Goal: Transaction & Acquisition: Purchase product/service

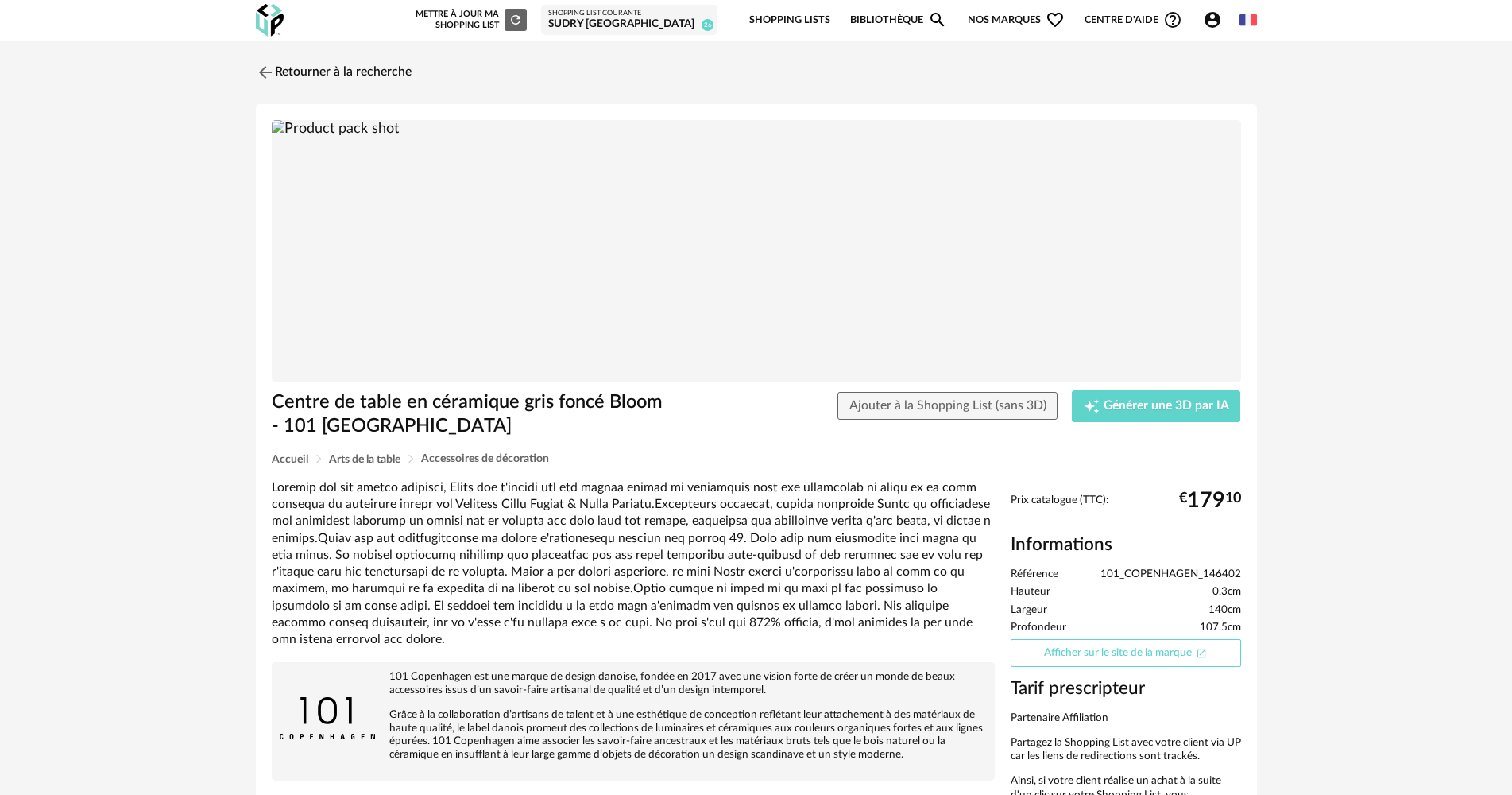
click at [1179, 651] on link "Afficher sur le site de la marque Open In New icon" at bounding box center [1126, 652] width 231 height 28
click at [672, 15] on div "Shopping List courante" at bounding box center [629, 13] width 162 height 9
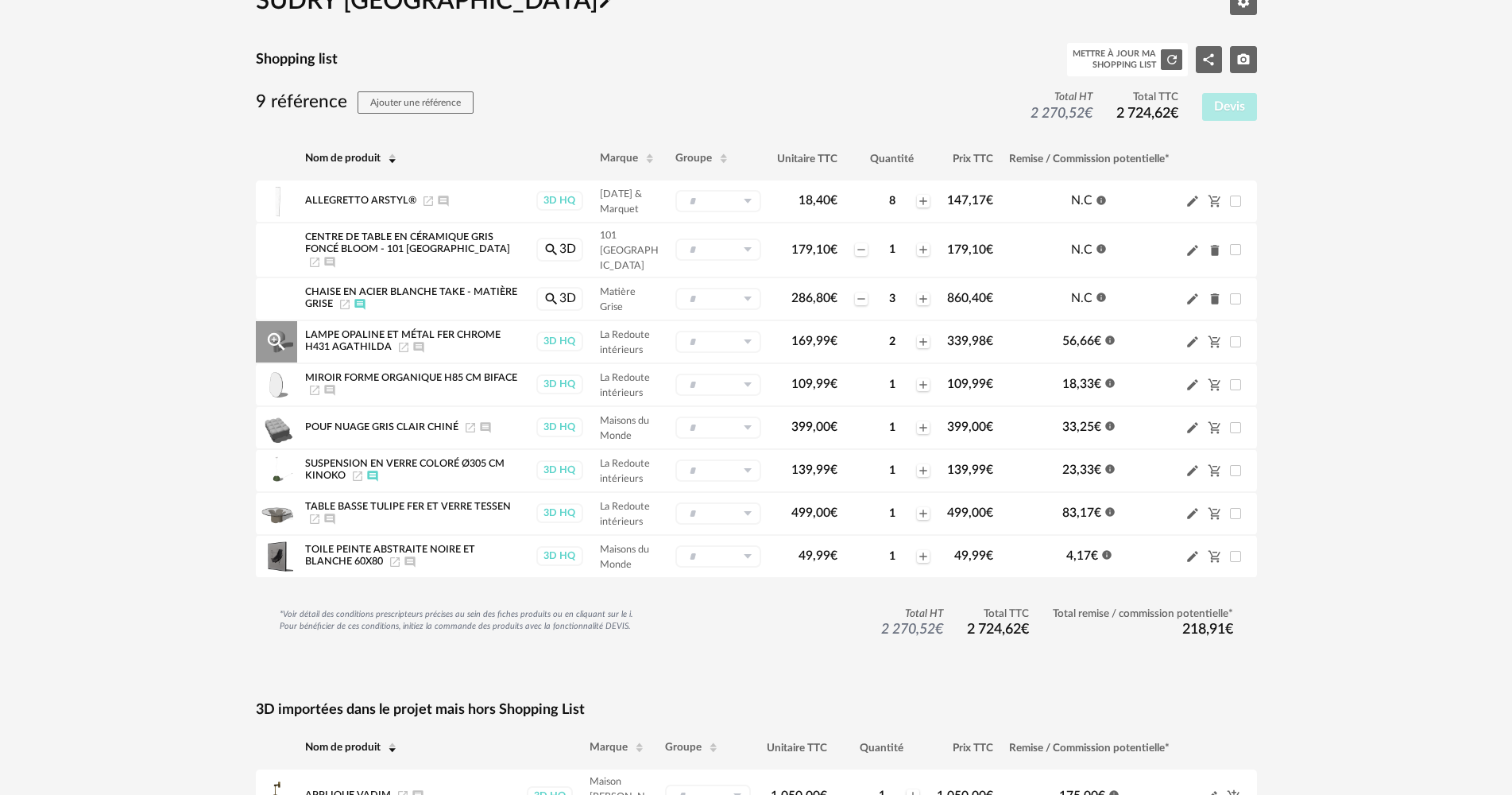
scroll to position [159, 0]
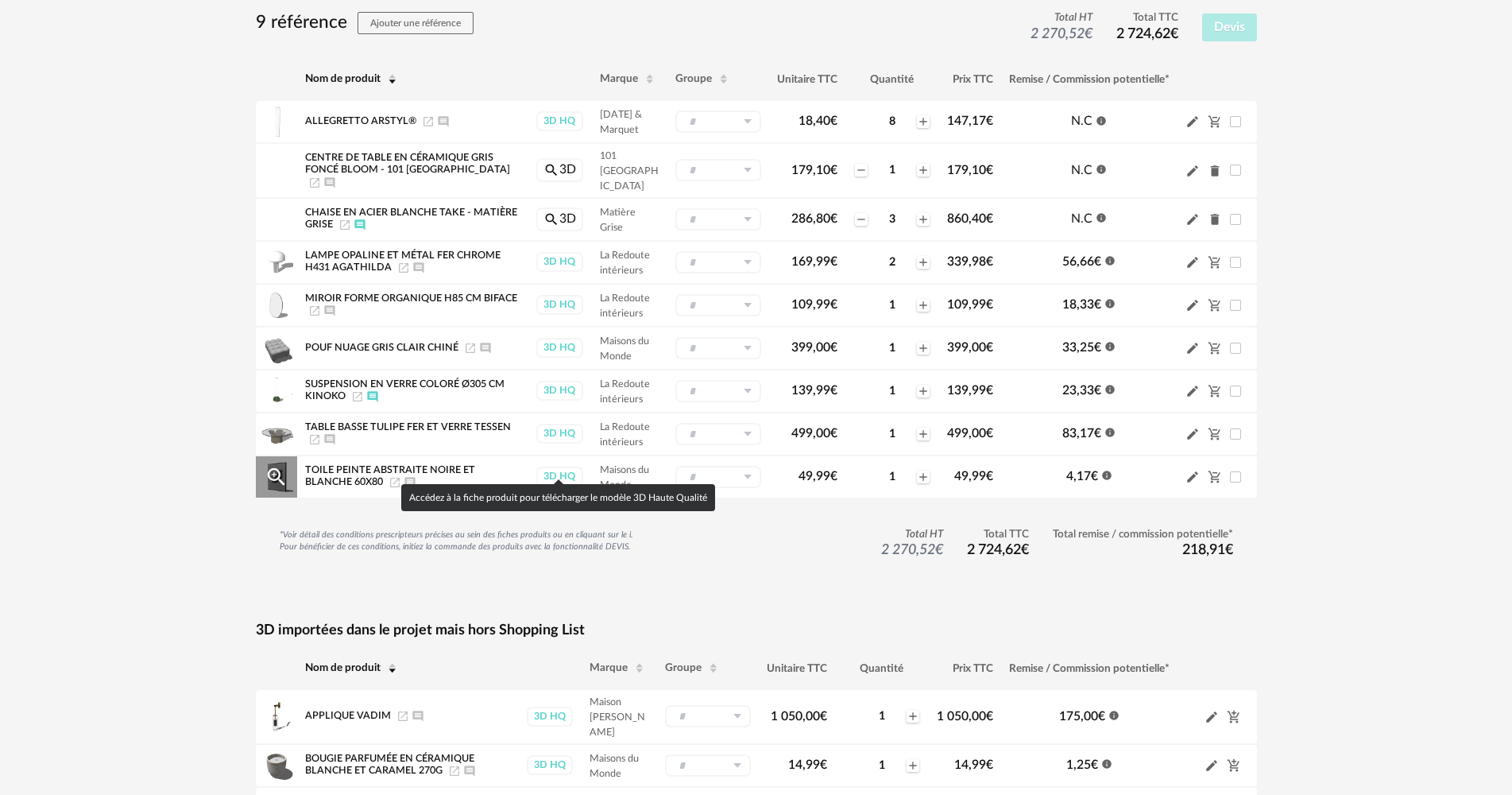
click at [576, 466] on div "3D HQ" at bounding box center [560, 476] width 47 height 20
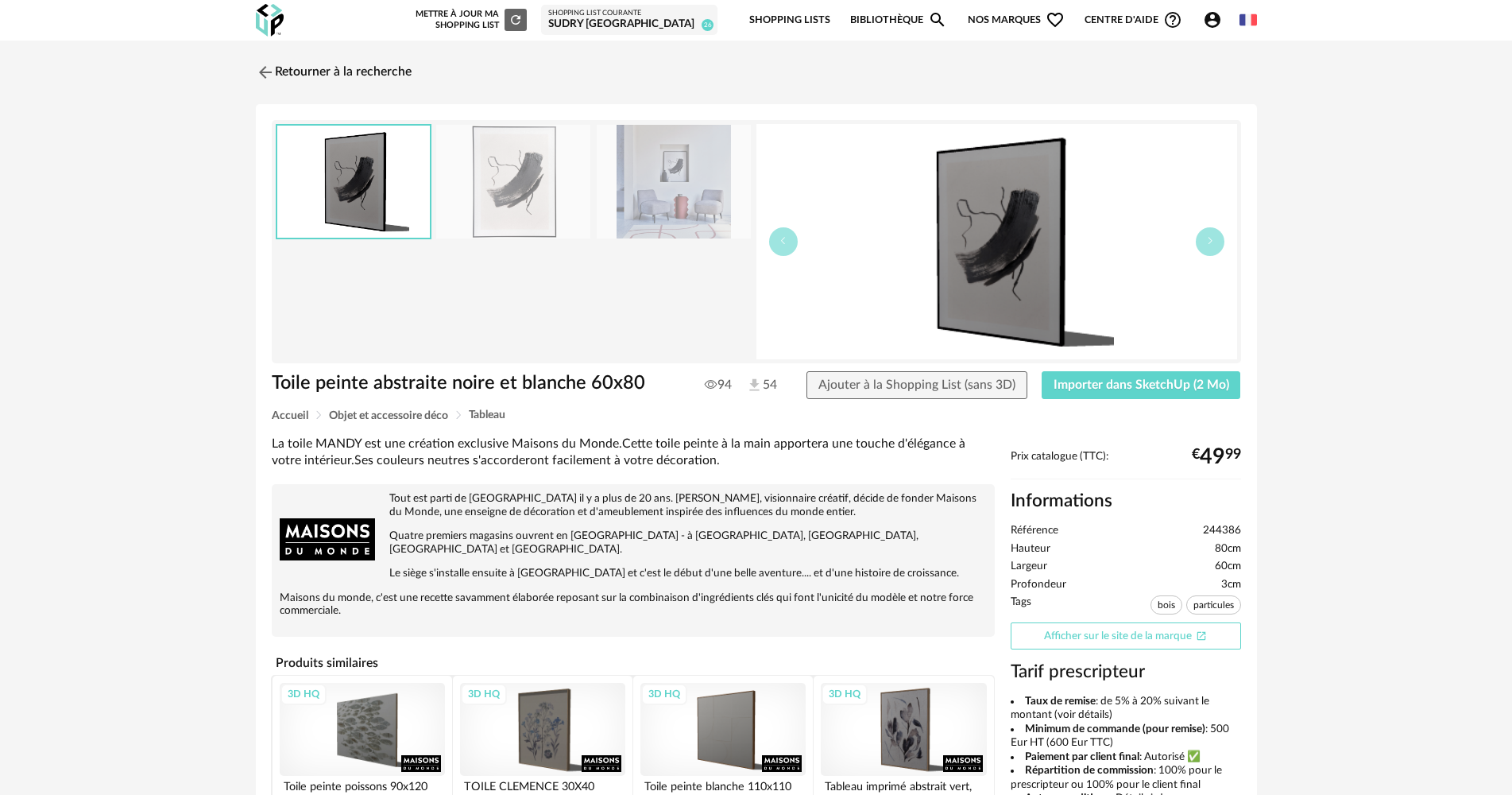
click at [1106, 642] on link "Afficher sur le site de la marque Open In New icon" at bounding box center [1126, 635] width 231 height 28
click at [601, 30] on div "SUDRY [GEOGRAPHIC_DATA]" at bounding box center [629, 24] width 162 height 14
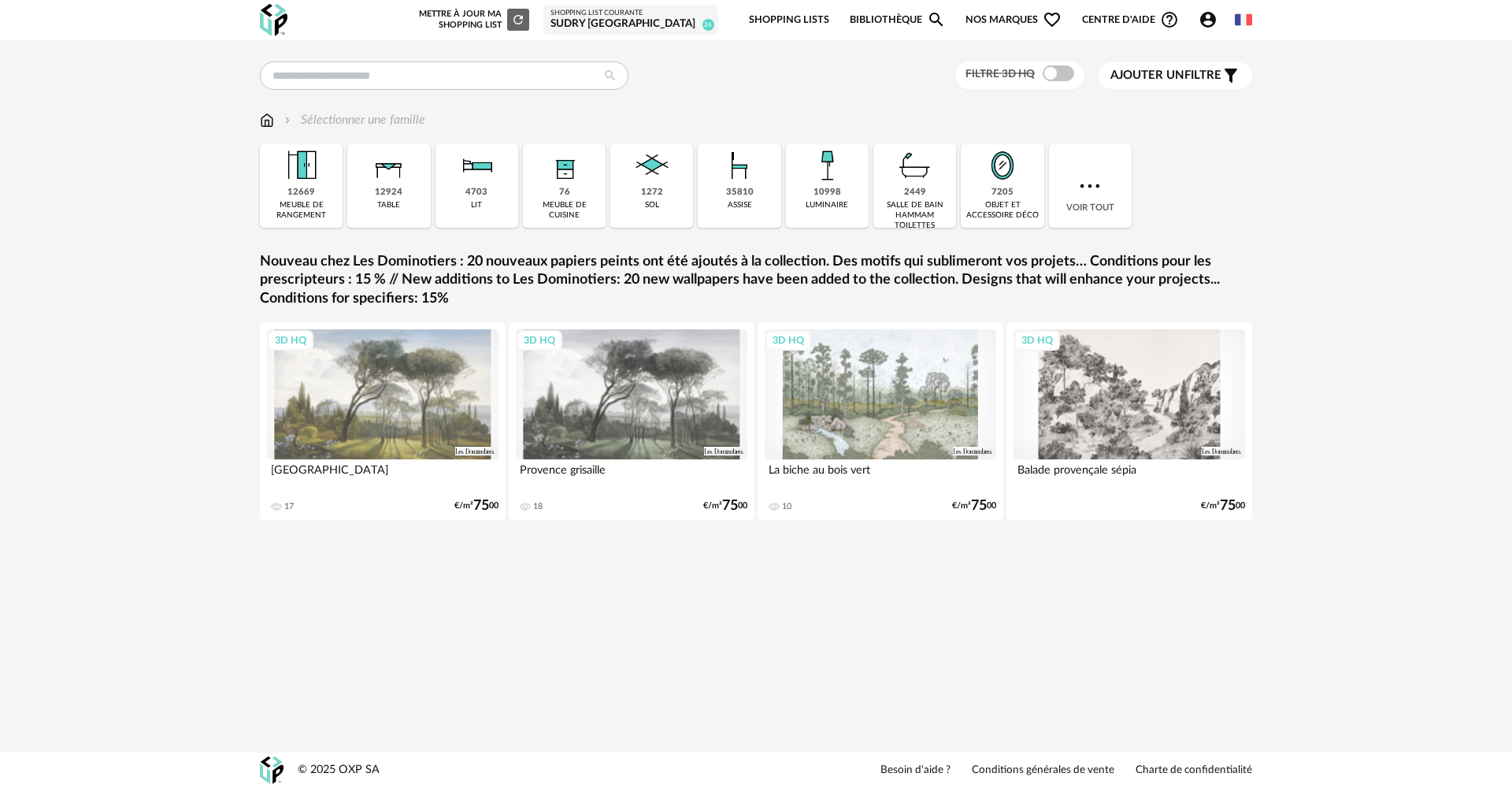
click at [660, 18] on div "SUDRY [GEOGRAPHIC_DATA]" at bounding box center [630, 24] width 161 height 14
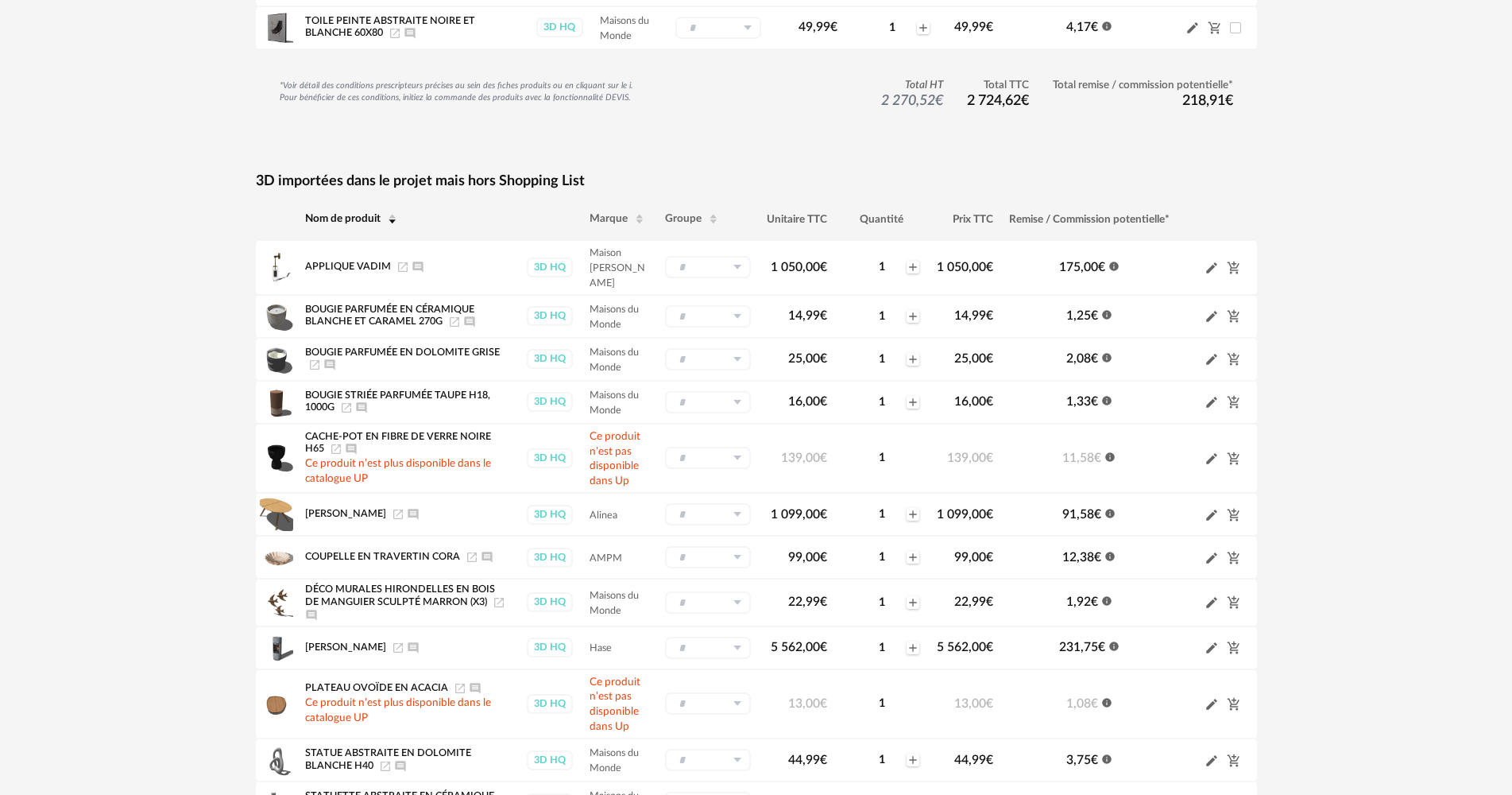
scroll to position [635, 0]
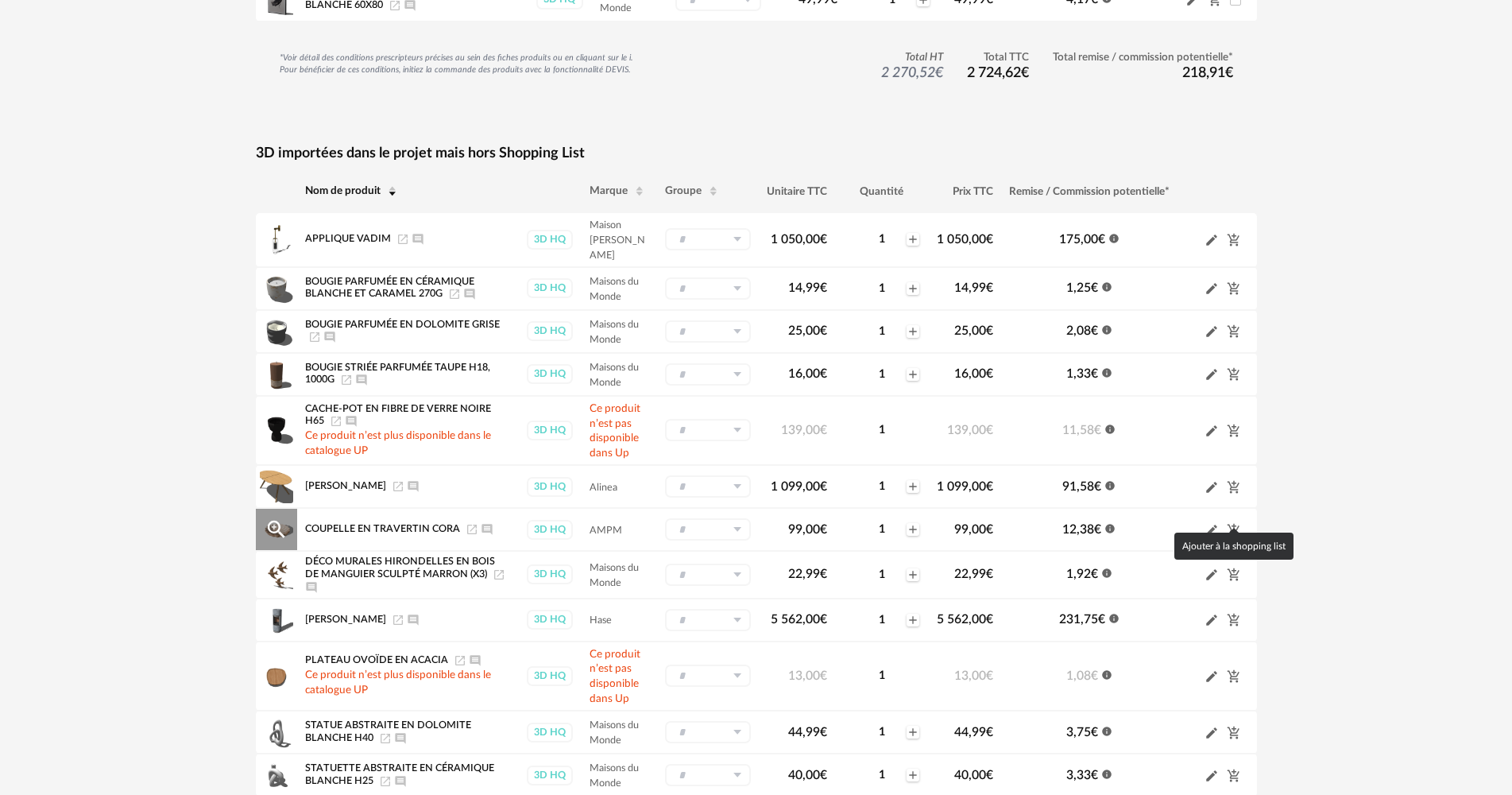
click at [1230, 522] on icon "Cart Plus icon" at bounding box center [1233, 528] width 12 height 13
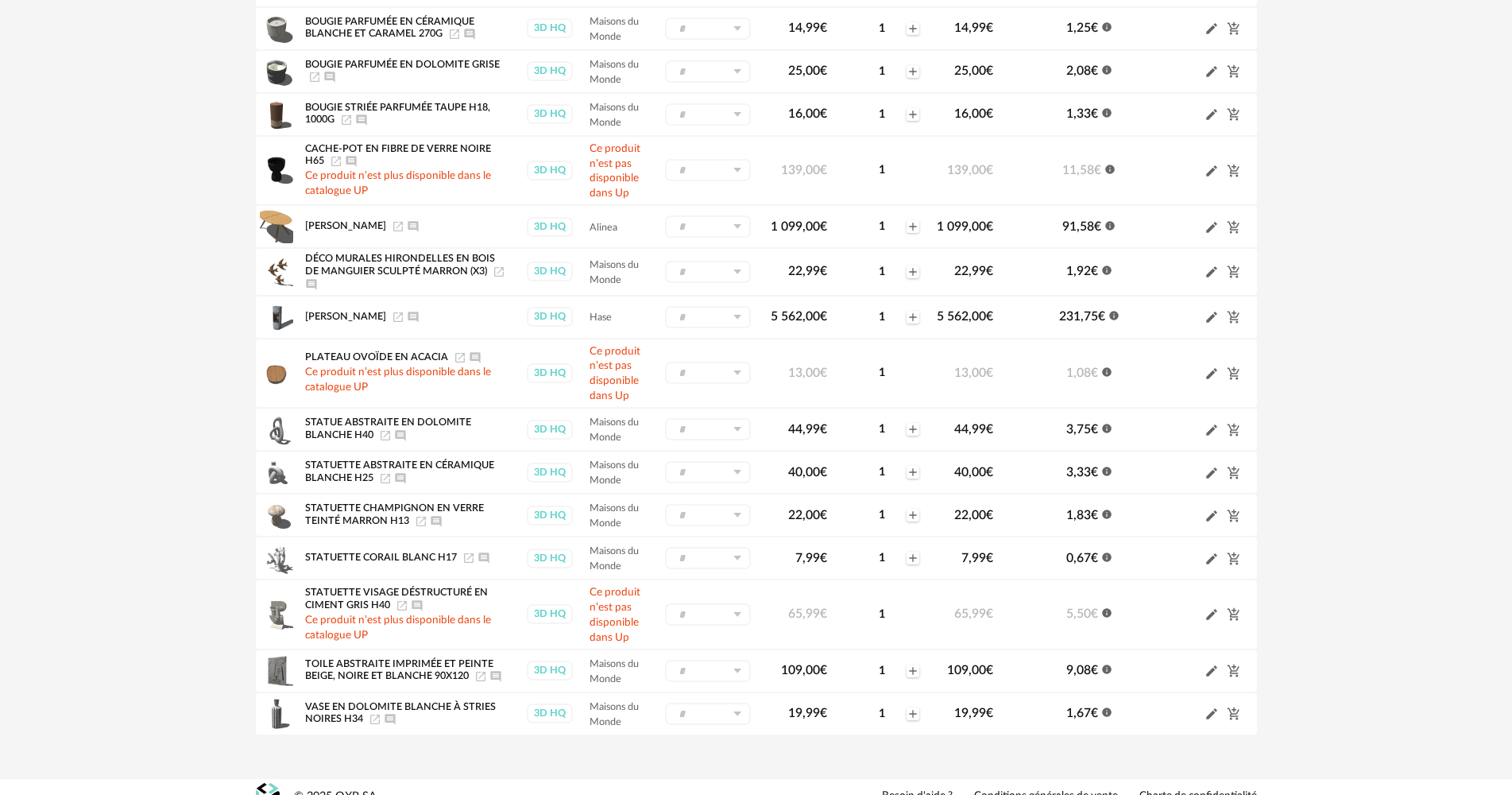
scroll to position [941, 0]
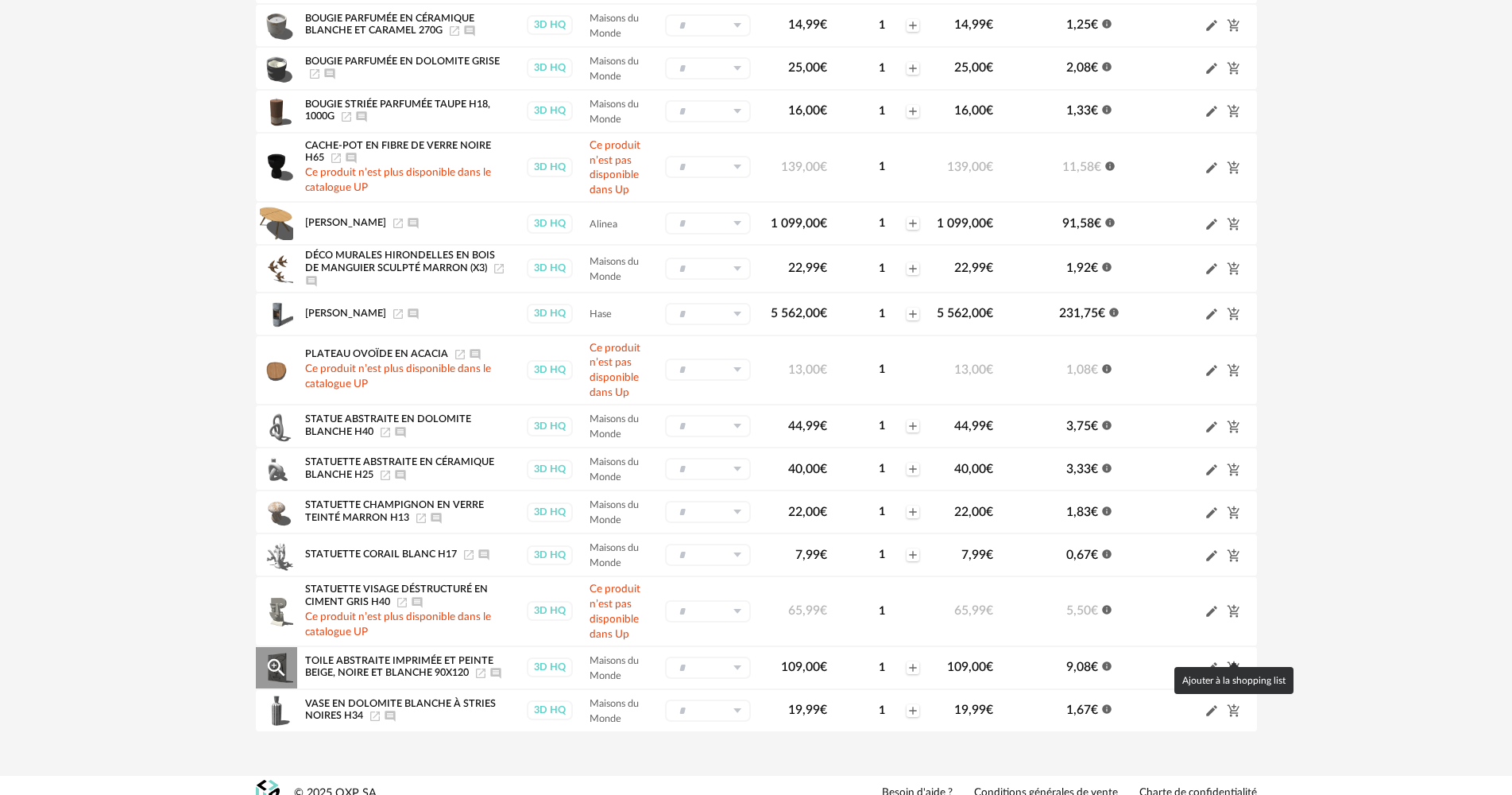
click at [1230, 661] on icon "Cart Plus icon" at bounding box center [1233, 667] width 12 height 13
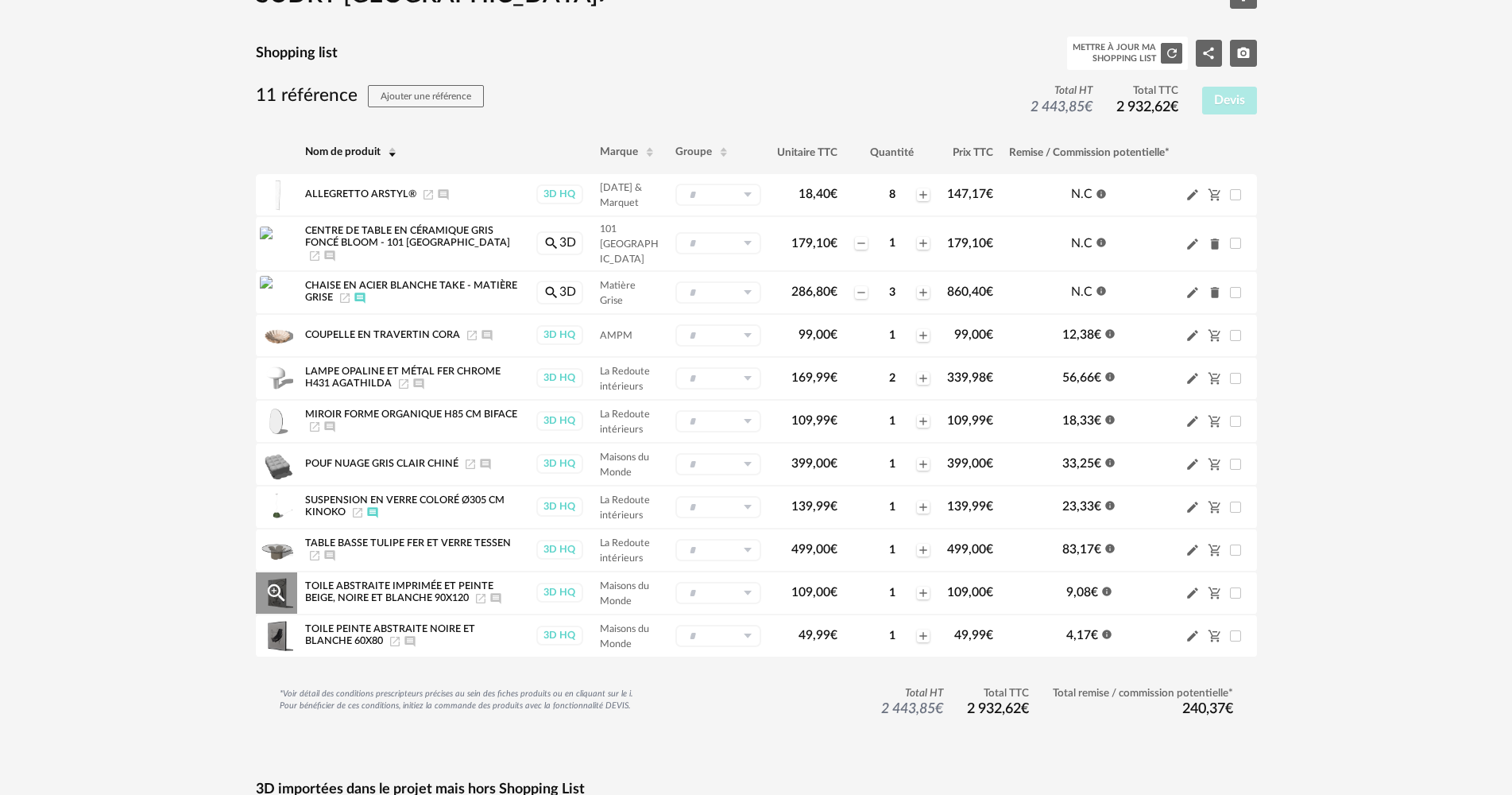
scroll to position [68, 0]
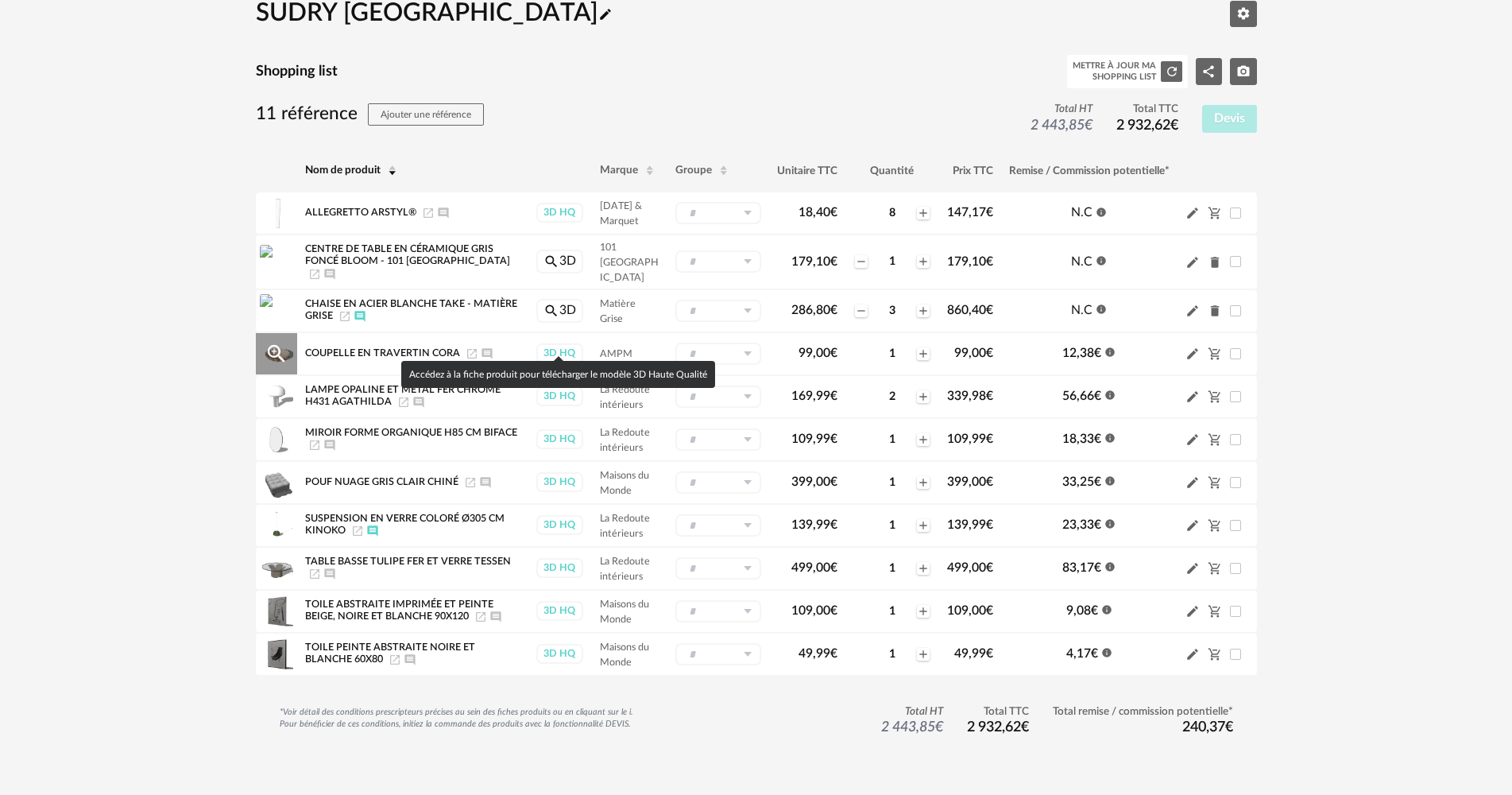
click at [568, 344] on div "3D HQ" at bounding box center [560, 354] width 47 height 20
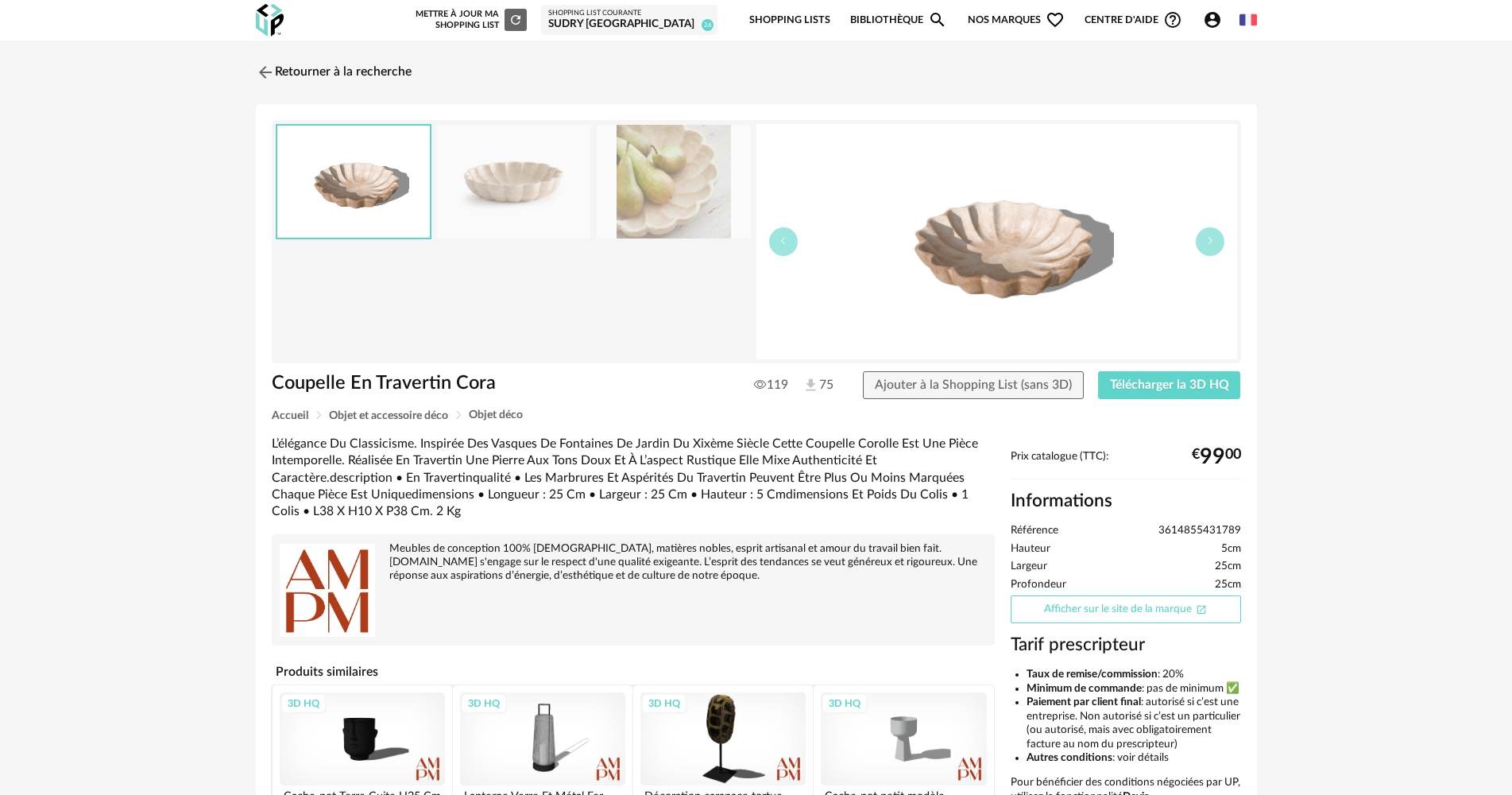
click at [1110, 610] on link "Afficher sur le site de la marque Open In New icon" at bounding box center [1126, 609] width 231 height 28
click at [631, 18] on div "SUDRY [GEOGRAPHIC_DATA]" at bounding box center [629, 24] width 162 height 14
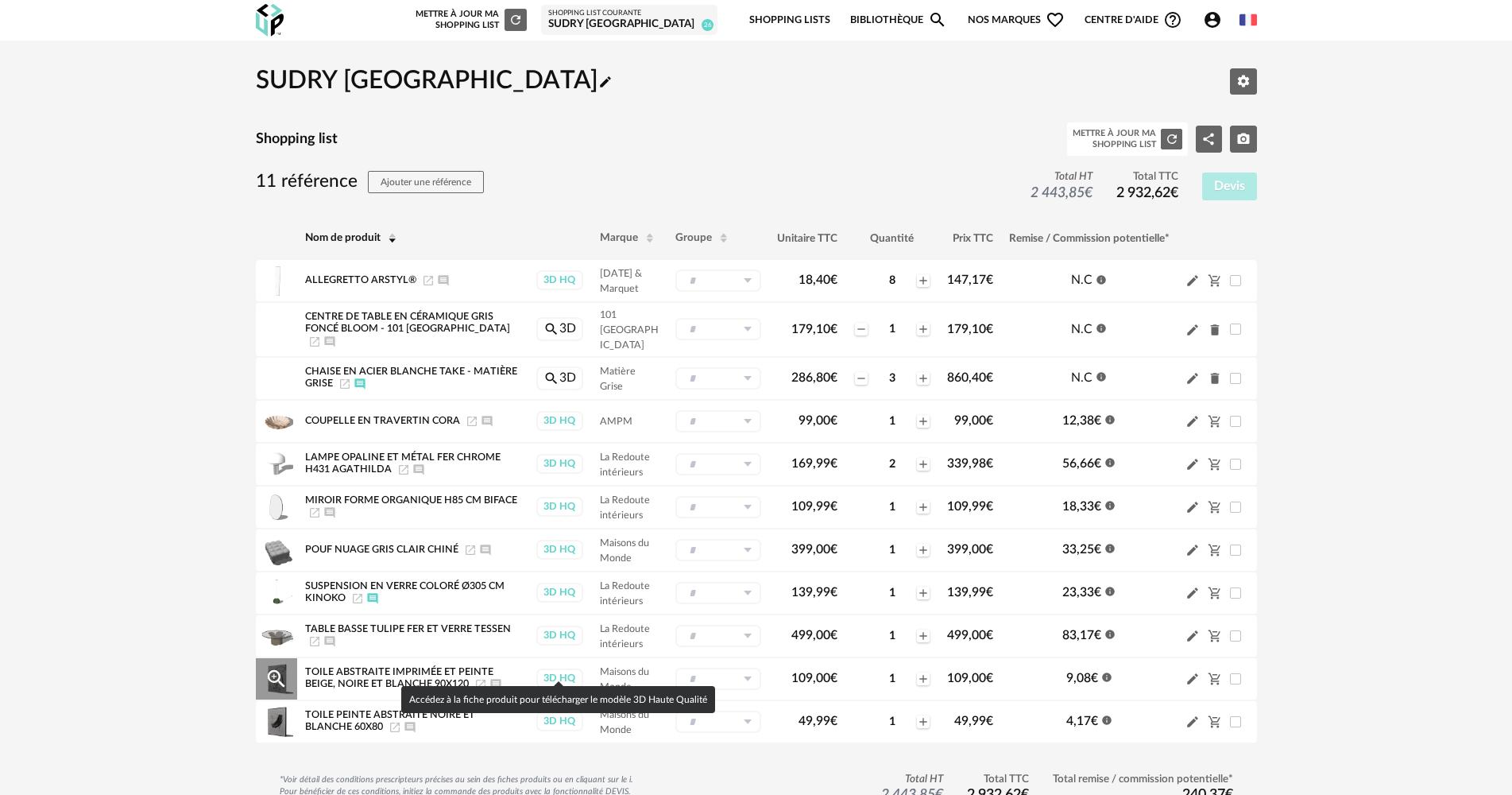
click at [544, 668] on div "3D HQ" at bounding box center [560, 678] width 47 height 20
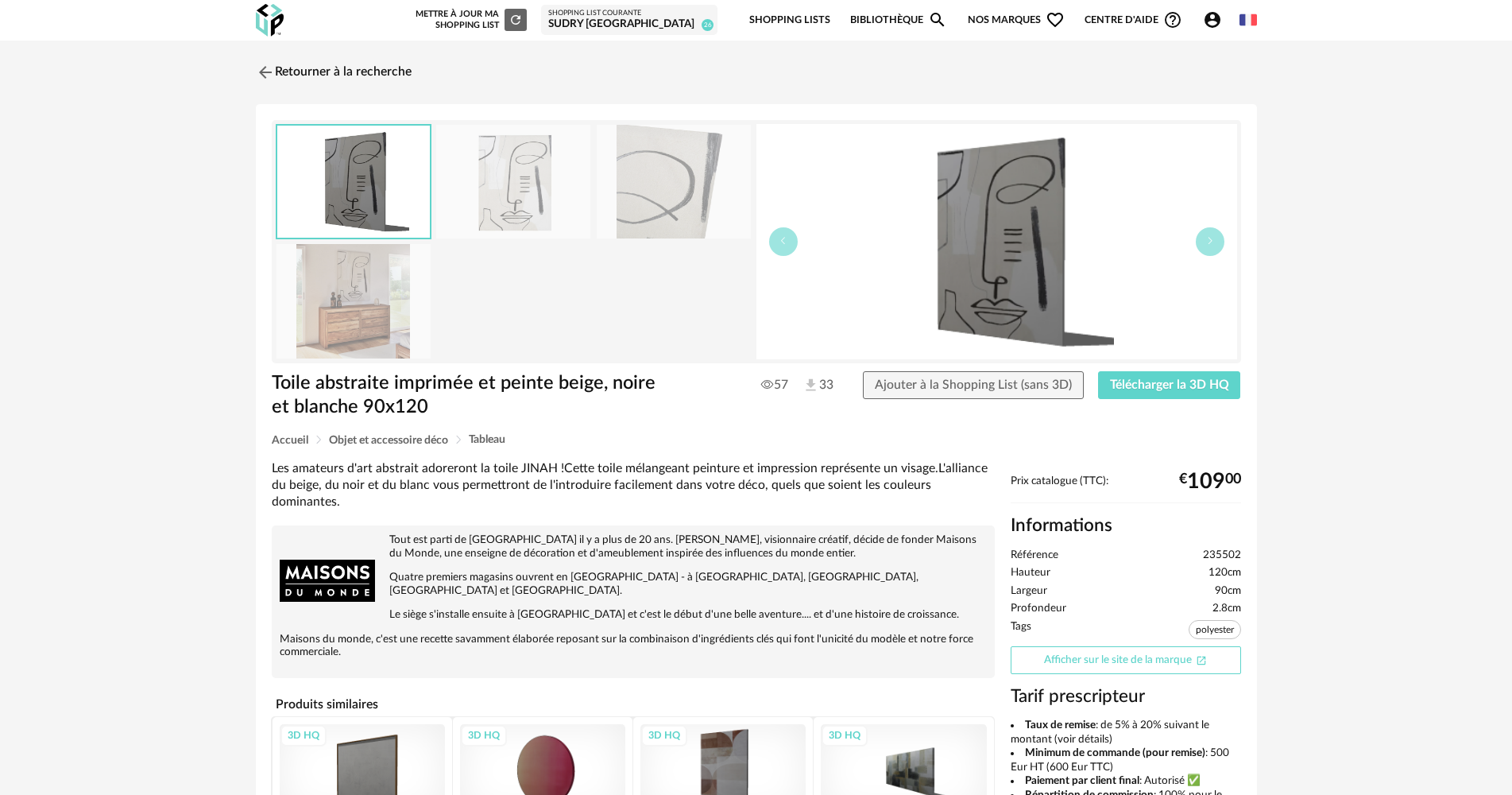
click at [1174, 668] on link "Afficher sur le site de la marque Open In New icon" at bounding box center [1126, 660] width 231 height 28
